Goal: Information Seeking & Learning: Learn about a topic

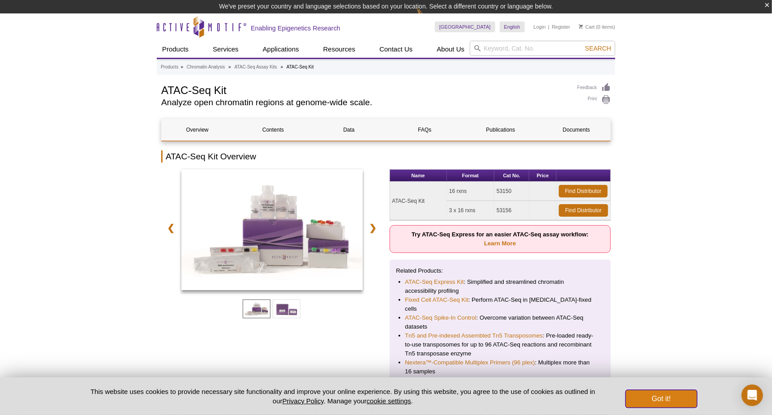
click at [655, 406] on button "Got it!" at bounding box center [662, 399] width 72 height 18
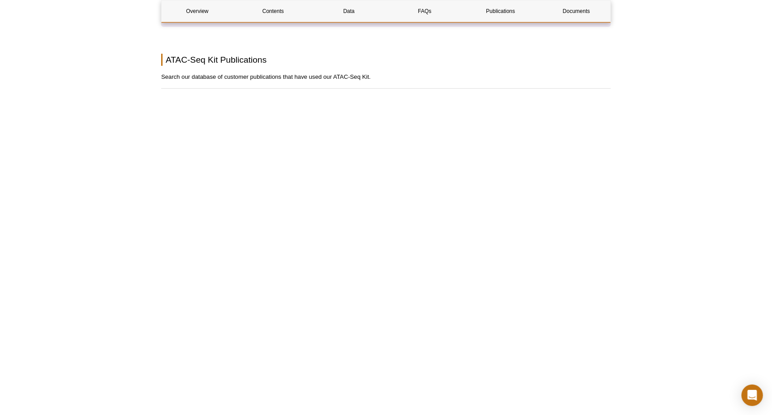
scroll to position [1717, 0]
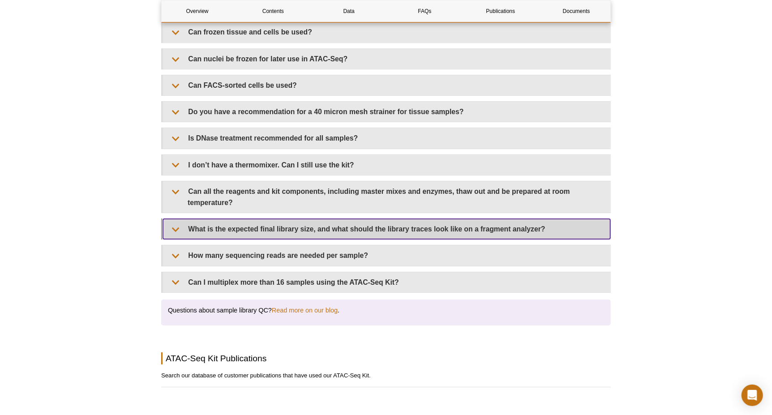
click at [178, 219] on summary "What is the expected final library size, and what should the library traces loo…" at bounding box center [387, 229] width 448 height 20
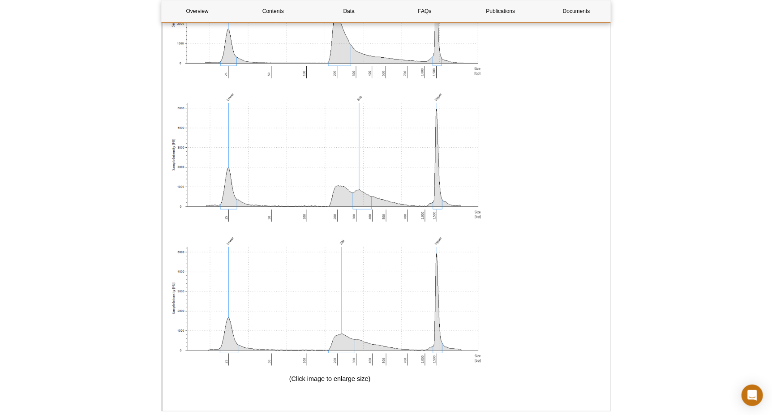
scroll to position [2240, 0]
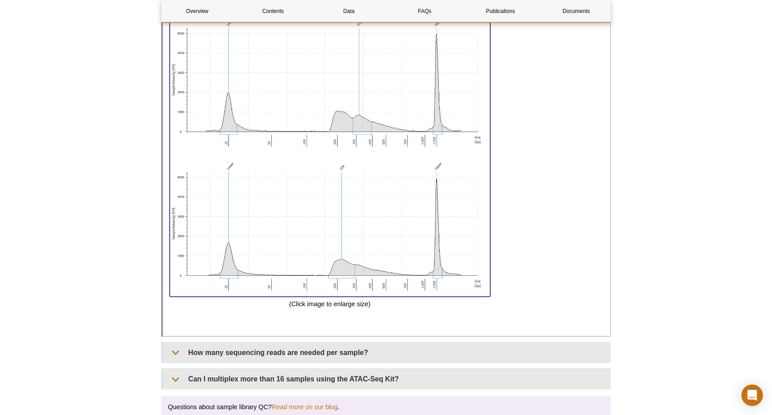
click at [311, 233] on img at bounding box center [330, 8] width 321 height 571
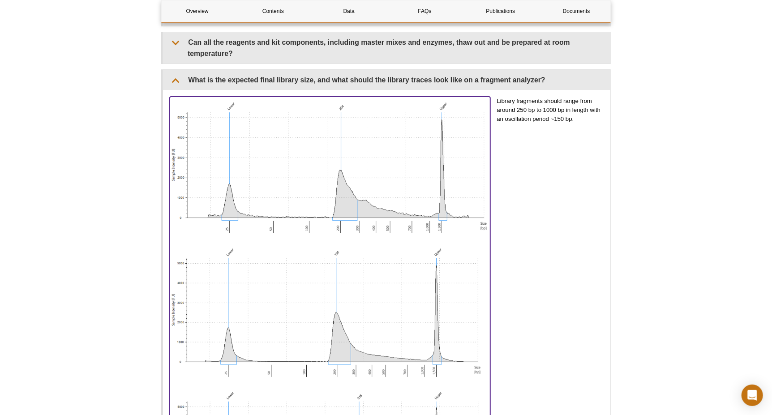
scroll to position [1419, 0]
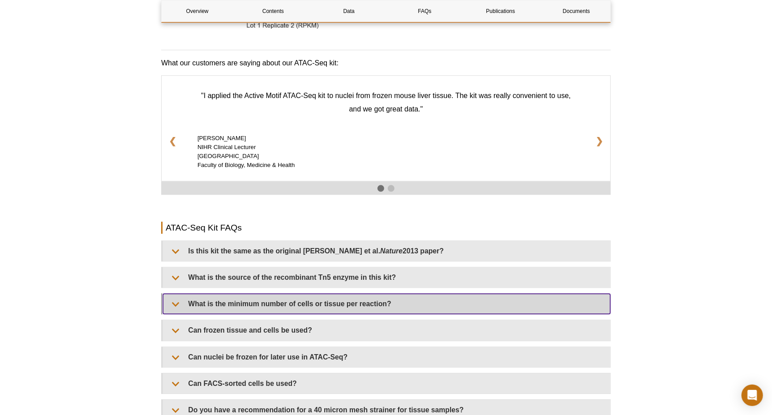
click at [177, 298] on summary "What is the minimum number of cells or tissue per reaction?" at bounding box center [387, 304] width 448 height 20
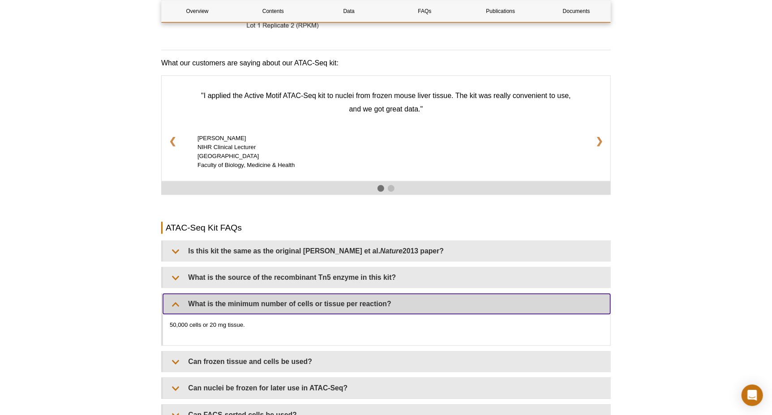
scroll to position [1493, 0]
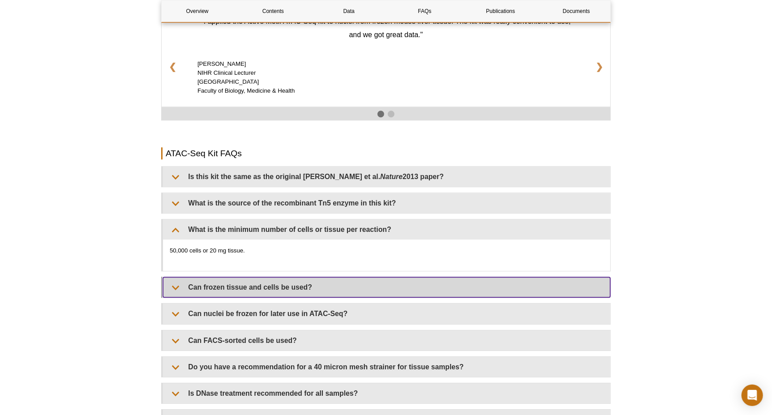
click at [176, 277] on summary "Can frozen tissue and cells be used?" at bounding box center [387, 287] width 448 height 20
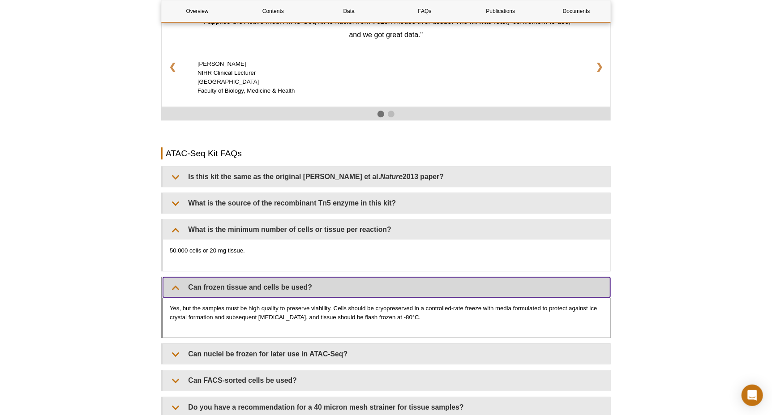
click at [176, 277] on summary "Can frozen tissue and cells be used?" at bounding box center [387, 287] width 448 height 20
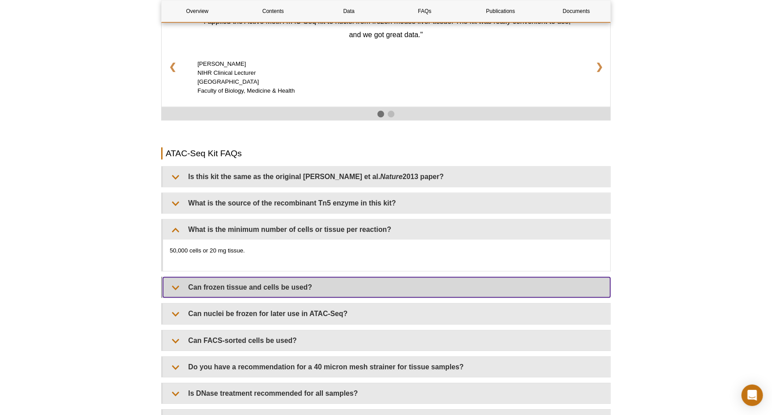
click at [176, 277] on summary "Can frozen tissue and cells be used?" at bounding box center [387, 287] width 448 height 20
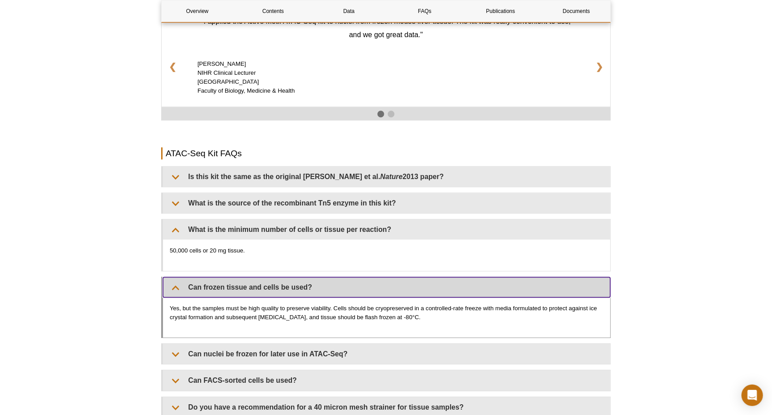
click at [176, 277] on summary "Can frozen tissue and cells be used?" at bounding box center [387, 287] width 448 height 20
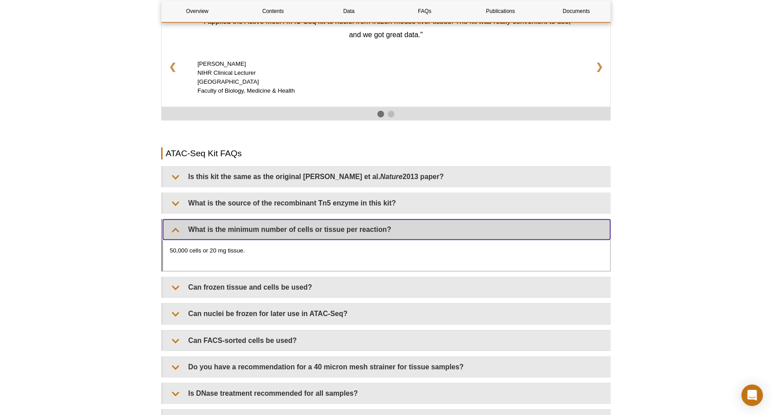
click at [173, 223] on summary "What is the minimum number of cells or tissue per reaction?" at bounding box center [387, 230] width 448 height 20
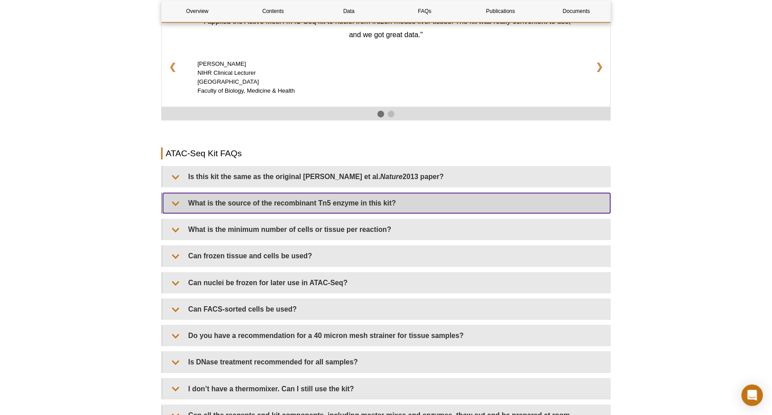
click at [177, 193] on summary "What is the source of the recombinant Tn5 enzyme in this kit?" at bounding box center [387, 203] width 448 height 20
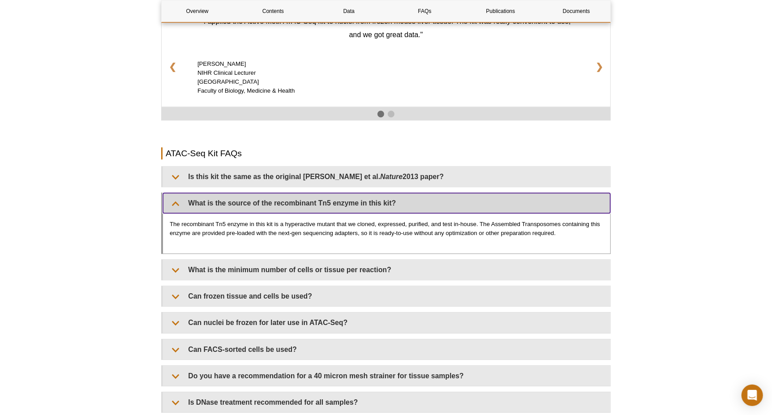
click at [180, 194] on summary "What is the source of the recombinant Tn5 enzyme in this kit?" at bounding box center [387, 203] width 448 height 20
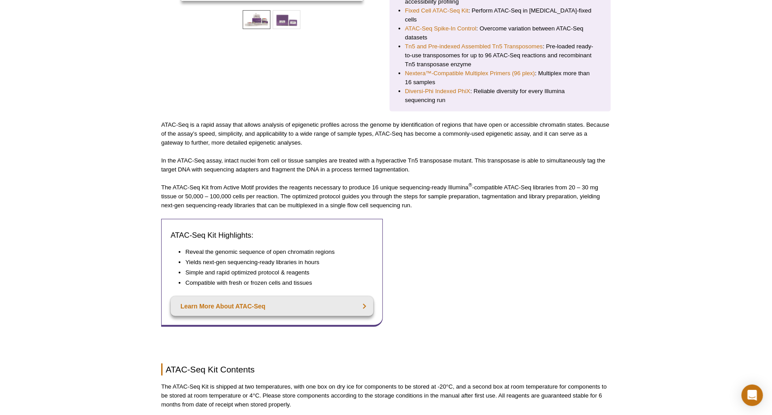
scroll to position [0, 0]
